Goal: Check status: Check status

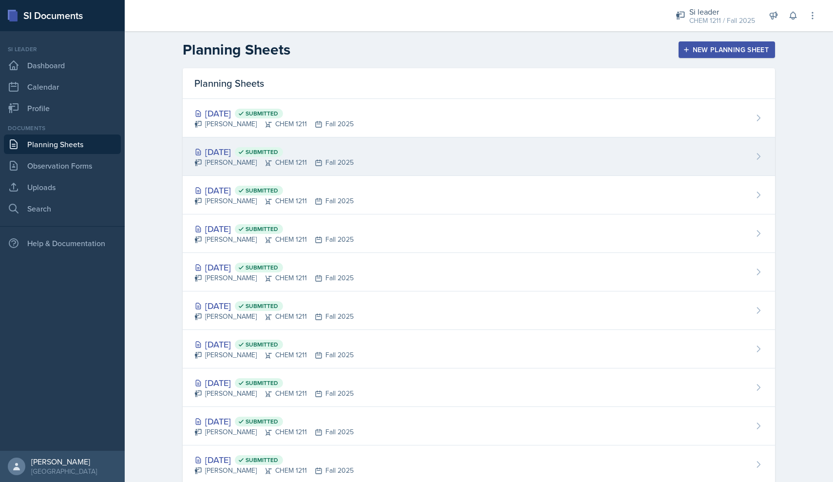
click at [467, 150] on div "[DATE] Submitted [PERSON_NAME] CHEM 1211 Fall 2025" at bounding box center [479, 156] width 592 height 38
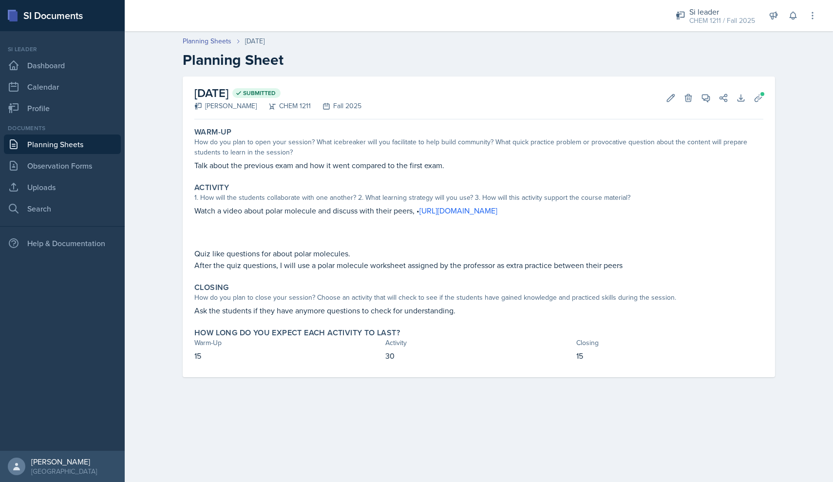
click at [83, 146] on link "Planning Sheets" at bounding box center [62, 143] width 117 height 19
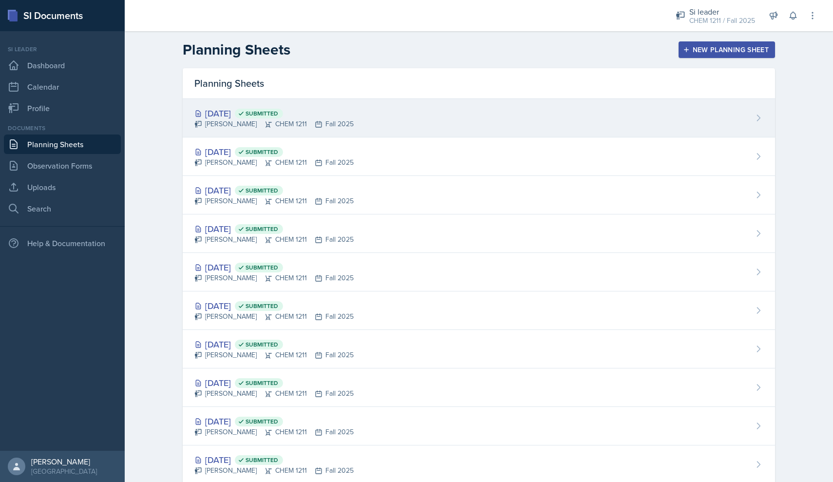
click at [258, 111] on div "[DATE] Submitted" at bounding box center [273, 113] width 159 height 13
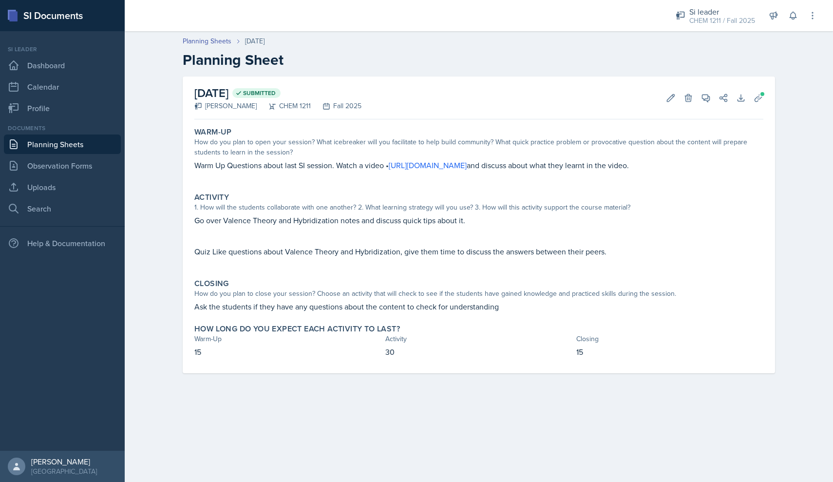
click at [77, 141] on link "Planning Sheets" at bounding box center [62, 143] width 117 height 19
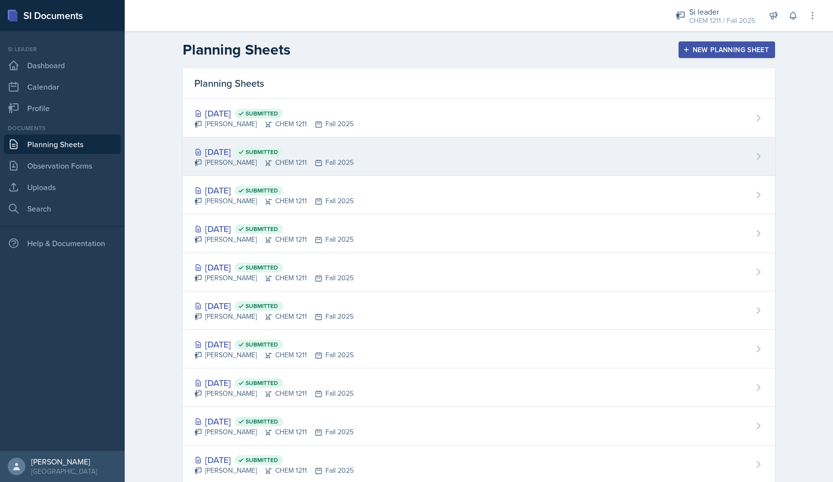
click at [256, 157] on div "[DATE] Submitted" at bounding box center [273, 151] width 159 height 13
